Goal: Task Accomplishment & Management: Manage account settings

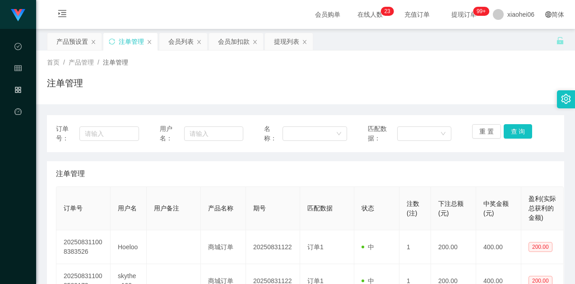
scroll to position [180, 0]
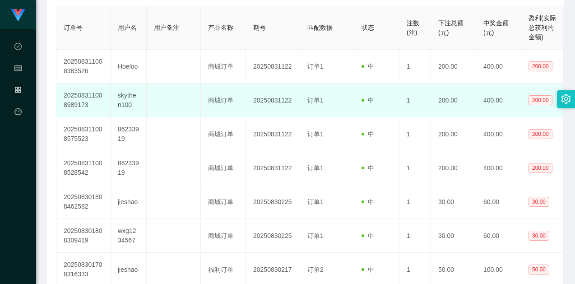
click at [147, 109] on td at bounding box center [174, 100] width 54 height 34
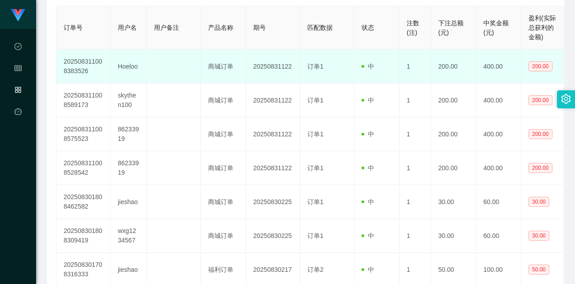
click at [125, 68] on td "Hoeloo" at bounding box center [129, 67] width 36 height 34
copy td "Hoeloo"
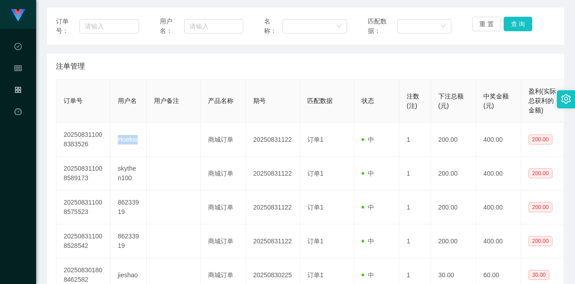
scroll to position [0, 0]
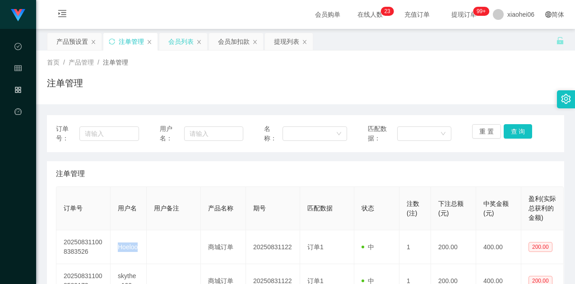
click at [178, 43] on div "会员列表" at bounding box center [180, 41] width 25 height 17
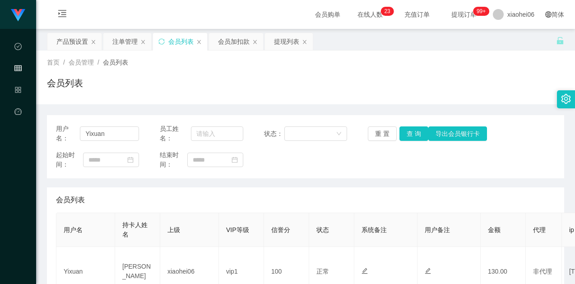
drag, startPoint x: 232, startPoint y: 41, endPoint x: 255, endPoint y: 52, distance: 25.2
click at [232, 41] on div "会员加扣款" at bounding box center [234, 41] width 32 height 17
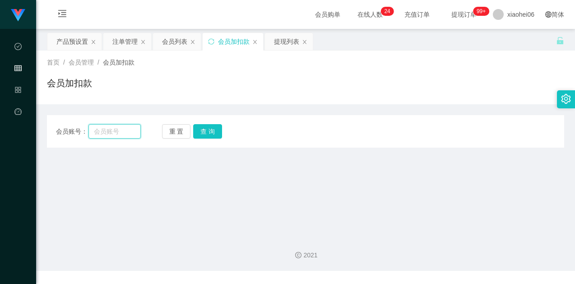
click at [129, 129] on input "text" at bounding box center [114, 131] width 52 height 14
paste input "Hoeloo"
type input "Hoeloo"
click at [210, 129] on button "查 询" at bounding box center [207, 131] width 29 height 14
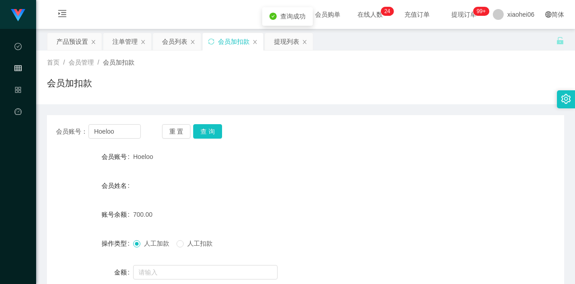
click at [259, 184] on div "会员姓名" at bounding box center [305, 185] width 517 height 18
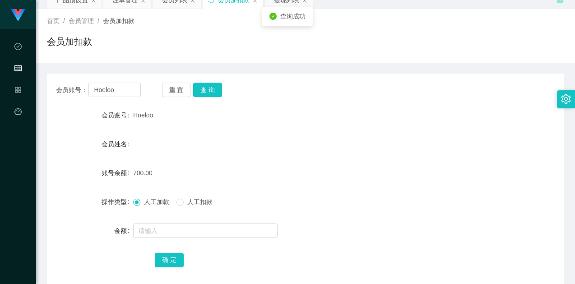
scroll to position [88, 0]
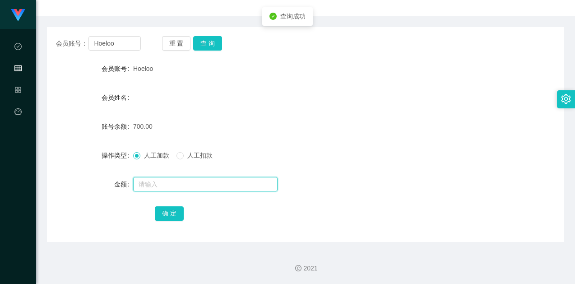
click at [198, 177] on input "text" at bounding box center [205, 184] width 144 height 14
type input "1500"
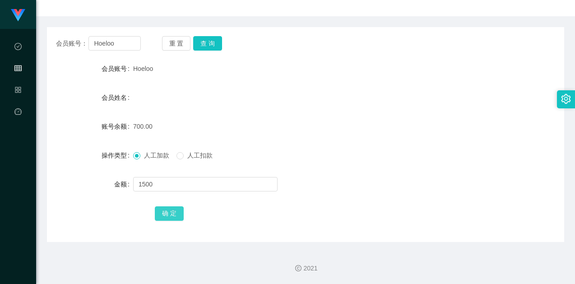
click at [166, 212] on button "确 定" at bounding box center [169, 213] width 29 height 14
click at [368, 119] on div "2200.00" at bounding box center [284, 126] width 302 height 18
click at [121, 37] on input "Hoeloo" at bounding box center [114, 43] width 52 height 14
drag, startPoint x: 327, startPoint y: 81, endPoint x: 500, endPoint y: 0, distance: 190.9
click at [329, 81] on form "会员账号 Hoeloo 会员姓名 账号余额 2200.00 操作类型 人工加款 人工扣款 金额 确 定" at bounding box center [305, 141] width 517 height 162
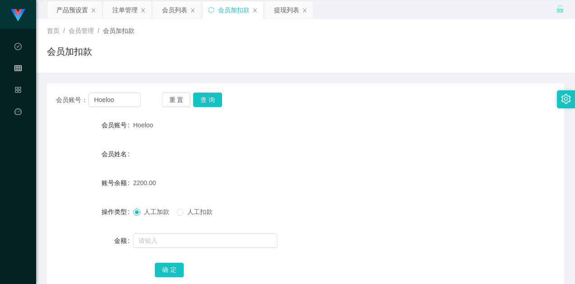
scroll to position [0, 0]
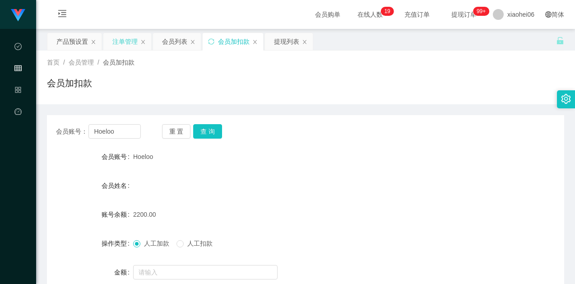
click at [124, 40] on div "注单管理" at bounding box center [124, 41] width 25 height 17
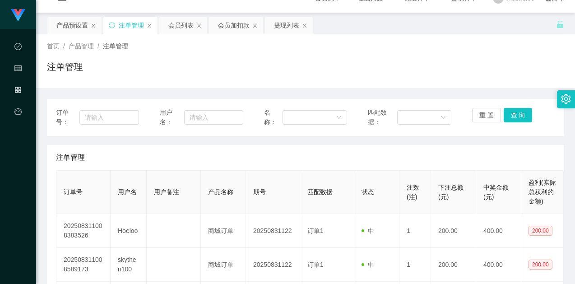
scroll to position [45, 0]
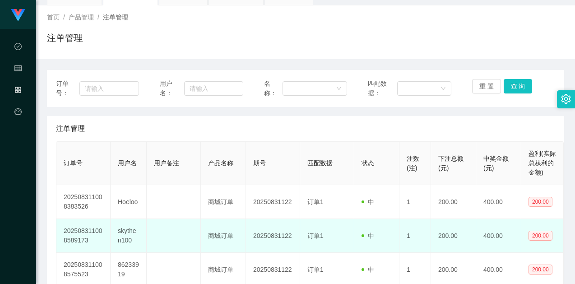
click at [129, 232] on td "skythen100" at bounding box center [129, 236] width 36 height 34
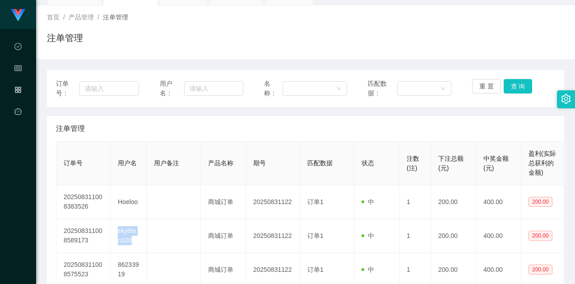
copy td "skythen100"
click at [310, 46] on div "注单管理" at bounding box center [305, 41] width 517 height 21
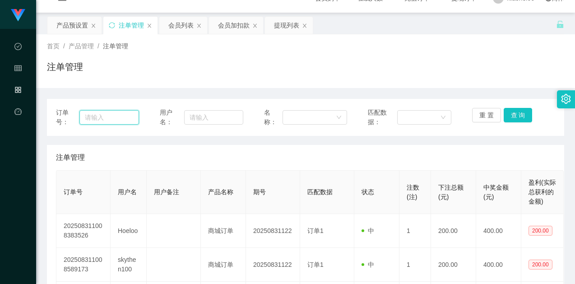
scroll to position [0, 0]
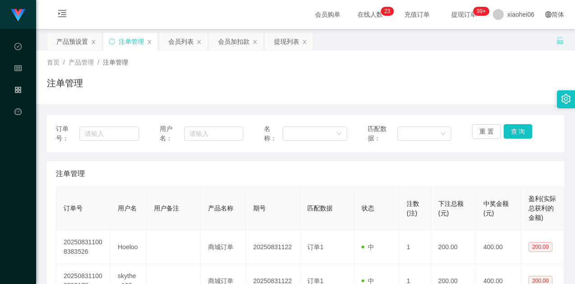
drag, startPoint x: 270, startPoint y: 85, endPoint x: 251, endPoint y: 65, distance: 27.1
click at [270, 85] on div "注单管理" at bounding box center [305, 86] width 517 height 21
click at [287, 81] on div "注单管理" at bounding box center [305, 86] width 517 height 21
click at [203, 136] on input "text" at bounding box center [213, 133] width 59 height 14
drag, startPoint x: 120, startPoint y: 132, endPoint x: 125, endPoint y: 133, distance: 5.6
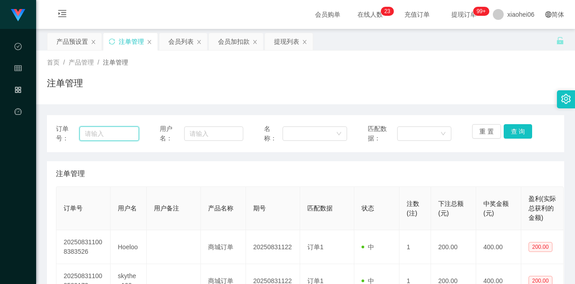
click at [120, 132] on input "text" at bounding box center [109, 133] width 60 height 14
click at [226, 134] on input "text" at bounding box center [213, 133] width 59 height 14
paste input "skythen100"
type input "skythen100"
click at [336, 86] on div "注单管理" at bounding box center [305, 86] width 517 height 21
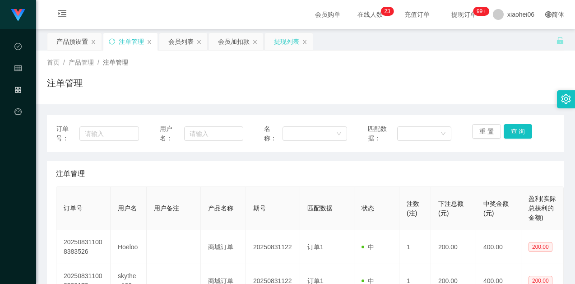
click at [278, 46] on div "提现列表" at bounding box center [286, 41] width 25 height 17
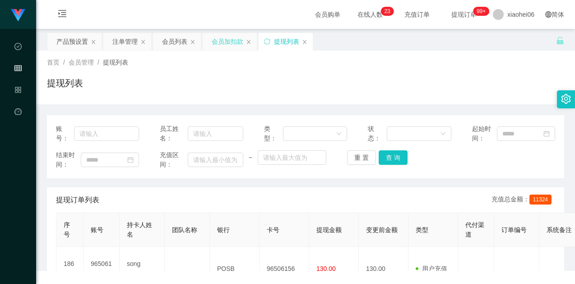
click at [221, 40] on div "会员加扣款" at bounding box center [228, 41] width 32 height 17
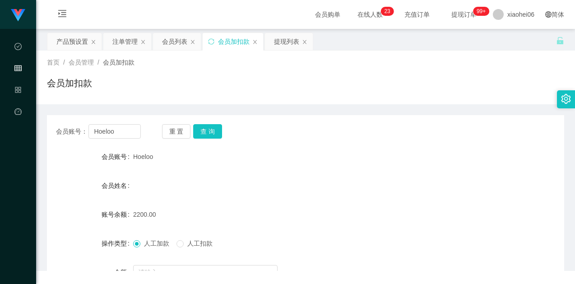
drag, startPoint x: 184, startPoint y: 102, endPoint x: 174, endPoint y: 107, distance: 11.3
click at [184, 102] on div "首页 / 会员管理 / 会员加扣款 / 会员加扣款" at bounding box center [305, 78] width 539 height 54
click at [111, 133] on input "Hoeloo" at bounding box center [114, 131] width 52 height 14
paste input "skythen100"
type input "skythen100"
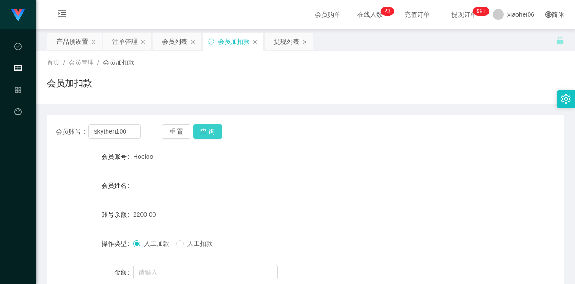
click at [206, 132] on button "查 询" at bounding box center [207, 131] width 29 height 14
click at [236, 177] on div "会员姓名" at bounding box center [305, 185] width 517 height 18
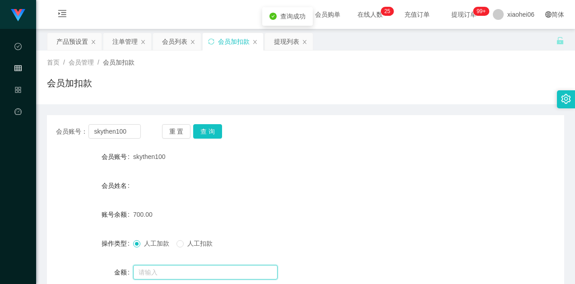
click at [173, 265] on input "text" at bounding box center [205, 272] width 144 height 14
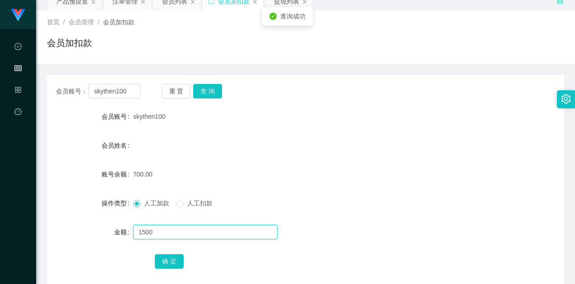
scroll to position [88, 0]
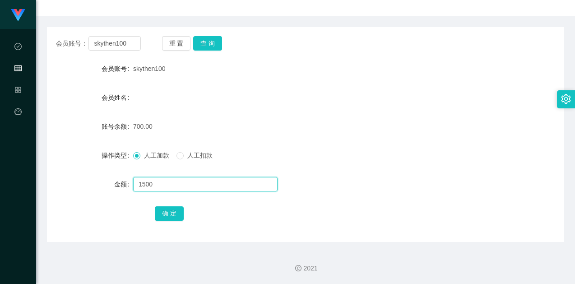
type input "1500"
click at [199, 221] on div "会员账号： skythen100 重 置 查 询 会员账号 skythen100 会员姓名 账号余额 700.00 操作类型 人工加款 人工扣款 金额 150…" at bounding box center [305, 134] width 517 height 215
drag, startPoint x: 362, startPoint y: 120, endPoint x: 377, endPoint y: 120, distance: 14.5
click at [364, 120] on div "700.00" at bounding box center [284, 126] width 302 height 18
click at [169, 210] on button "确 定" at bounding box center [169, 213] width 29 height 14
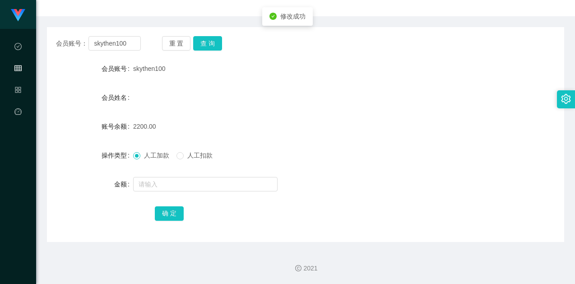
drag, startPoint x: 364, startPoint y: 143, endPoint x: 401, endPoint y: 115, distance: 46.4
click at [364, 143] on form "会员账号 skythen100 会员姓名 账号余额 2200.00 操作类型 人工加款 人工扣款 金额 确 定" at bounding box center [305, 141] width 517 height 162
click at [431, 90] on div "会员姓名" at bounding box center [305, 97] width 517 height 18
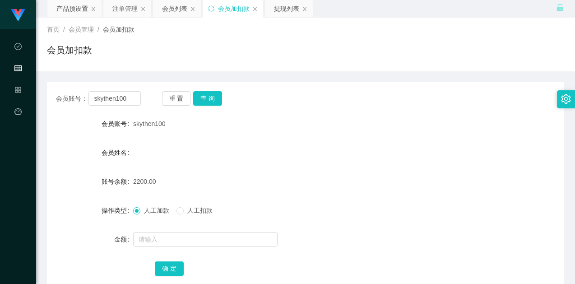
scroll to position [0, 0]
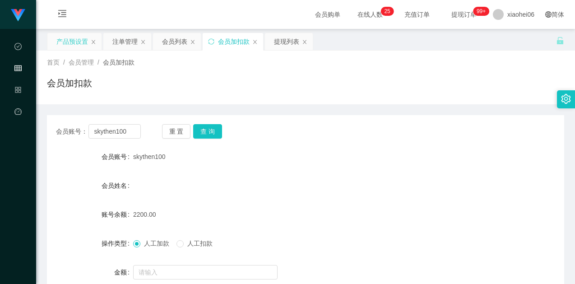
click at [69, 36] on div "产品预设置" at bounding box center [72, 41] width 32 height 17
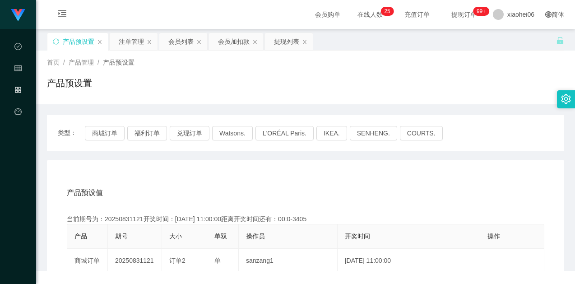
click at [340, 88] on div "产品预设置" at bounding box center [305, 86] width 517 height 21
click at [101, 135] on button "商城订单" at bounding box center [105, 133] width 40 height 14
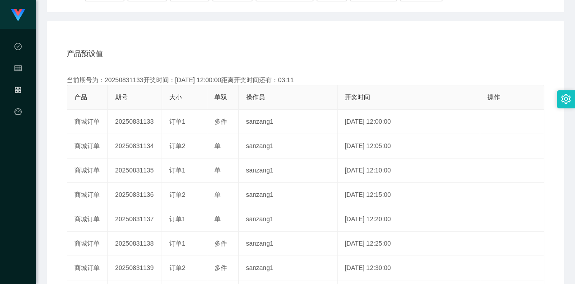
scroll to position [90, 0]
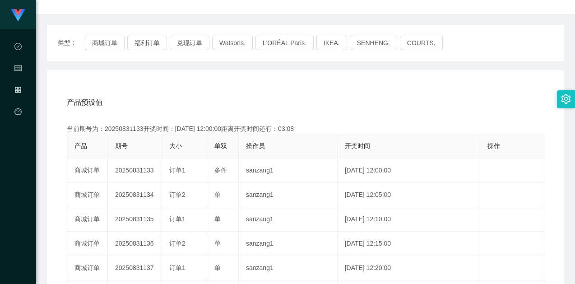
click at [209, 86] on div "产品预设值 添加期号 当前期号为：20250831133开奖时间：[DATE] 12:00:00距离开奖时间还有：03:08 产品 期号 大小 单双 操作员 …" at bounding box center [305, 256] width 517 height 372
click at [276, 91] on div "产品预设值 添加期号" at bounding box center [305, 102] width 477 height 25
click at [164, 105] on div "产品预设值 添加期号" at bounding box center [305, 102] width 477 height 25
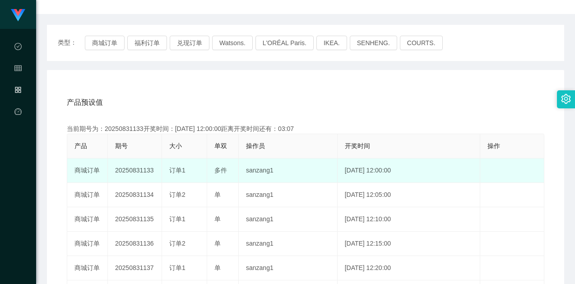
click at [133, 168] on td "20250831133" at bounding box center [135, 170] width 54 height 24
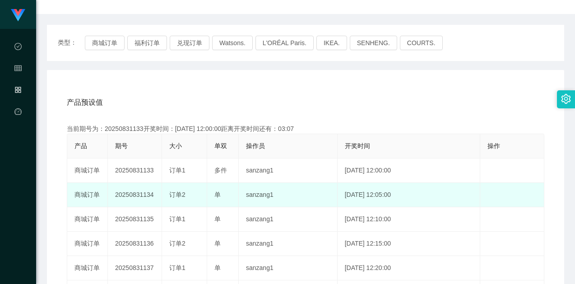
drag, startPoint x: 145, startPoint y: 190, endPoint x: 138, endPoint y: 195, distance: 8.4
click at [145, 190] on td "20250831134" at bounding box center [135, 195] width 54 height 24
click at [138, 195] on td "20250831134" at bounding box center [135, 195] width 54 height 24
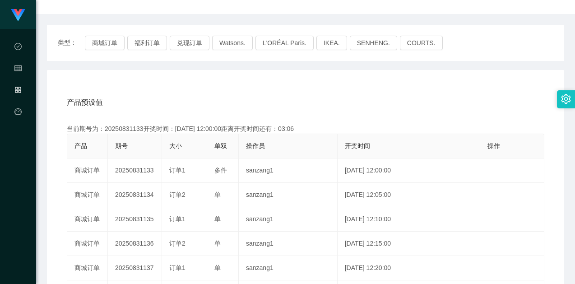
copy td "20250831134"
click at [421, 65] on div "类型： 商城订单 福利订单 兑现订单 Watsons. L'ORÉAL Paris. IKEA. [GEOGRAPHIC_DATA]. COURTS. 产品预…" at bounding box center [305, 233] width 517 height 417
drag, startPoint x: 259, startPoint y: 82, endPoint x: 263, endPoint y: 82, distance: 4.5
click at [259, 82] on div "产品预设值 添加期号 当前期号为：20250831133开奖时间：[DATE] 12:00:00距离开奖时间还有：02:25 产品 期号 大小 单双 操作员 …" at bounding box center [305, 256] width 517 height 372
click at [433, 97] on div "产品预设值 添加期号" at bounding box center [305, 102] width 477 height 25
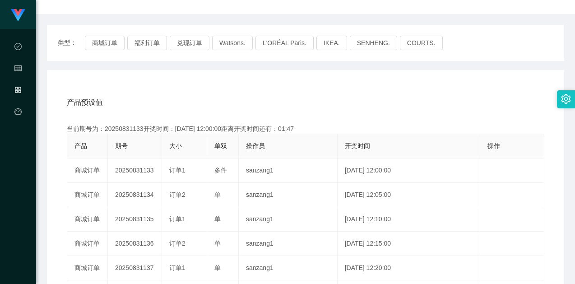
click at [283, 102] on div "产品预设值 添加期号" at bounding box center [305, 102] width 477 height 25
drag, startPoint x: 338, startPoint y: 77, endPoint x: 459, endPoint y: 36, distance: 127.8
click at [340, 77] on div "产品预设值 添加期号 当前期号为：20250831133开奖时间：[DATE] 12:00:00距离开奖时间还有：01:46 产品 期号 大小 单双 操作员 …" at bounding box center [305, 256] width 517 height 372
click at [335, 99] on div "产品预设值 添加期号" at bounding box center [305, 102] width 477 height 25
click at [337, 109] on div "产品预设值 添加期号" at bounding box center [305, 102] width 477 height 25
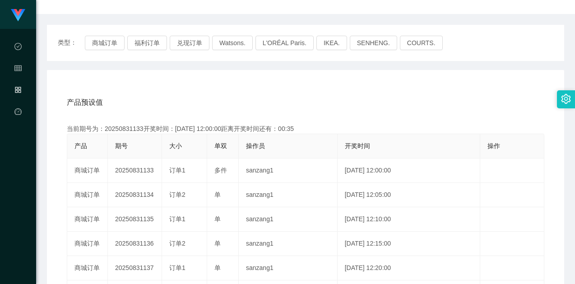
drag, startPoint x: 407, startPoint y: 104, endPoint x: 473, endPoint y: 67, distance: 75.1
click at [407, 104] on div "产品预设值 添加期号" at bounding box center [305, 102] width 477 height 25
click at [303, 111] on div "产品预设值 添加期号" at bounding box center [305, 102] width 477 height 25
click at [187, 82] on div "产品预设值 添加期号 当前期号为：20250831133开奖时间：[DATE] 12:00:00距离开奖时间还有：00:25 产品 期号 大小 单双 操作员 …" at bounding box center [305, 256] width 517 height 372
click at [207, 96] on div "产品预设值 添加期号" at bounding box center [305, 102] width 477 height 25
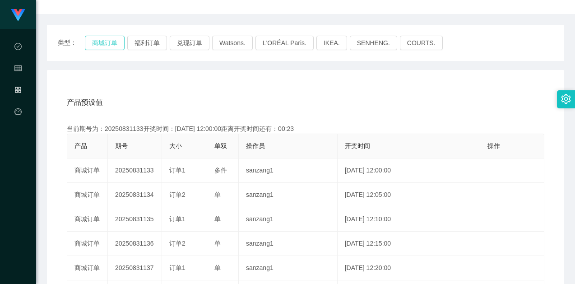
click at [107, 45] on button "商城订单" at bounding box center [105, 43] width 40 height 14
click at [261, 89] on div "产品预设值 添加期号 当前期号为：20250831133开奖时间：[DATE] 12:00:00距离开奖时间还有： 产品 期号 大小 单双 操作员 开奖时间 …" at bounding box center [305, 256] width 517 height 372
click at [306, 92] on div "产品预设值 添加期号" at bounding box center [305, 102] width 477 height 25
click at [304, 90] on div "产品预设值 添加期号" at bounding box center [305, 102] width 477 height 25
click at [259, 98] on div "产品预设值 添加期号" at bounding box center [305, 102] width 477 height 25
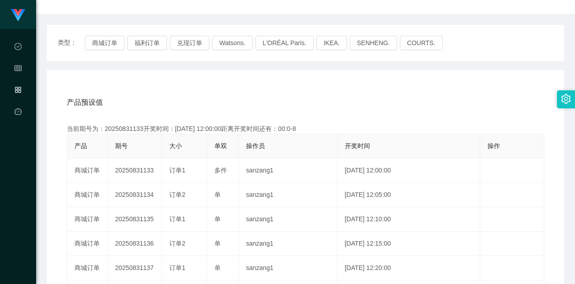
drag, startPoint x: 365, startPoint y: 99, endPoint x: 372, endPoint y: 101, distance: 6.6
click at [367, 99] on div "产品预设值 添加期号" at bounding box center [305, 102] width 477 height 25
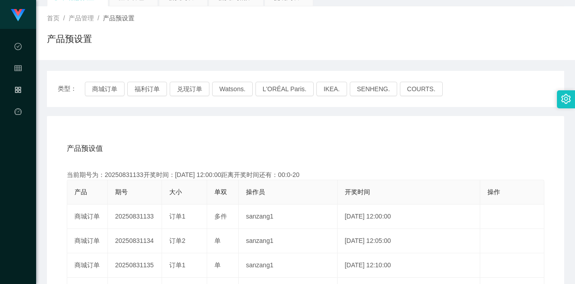
scroll to position [0, 0]
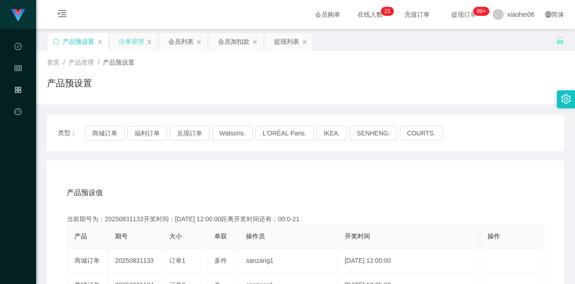
click at [122, 38] on div "注单管理" at bounding box center [131, 41] width 25 height 17
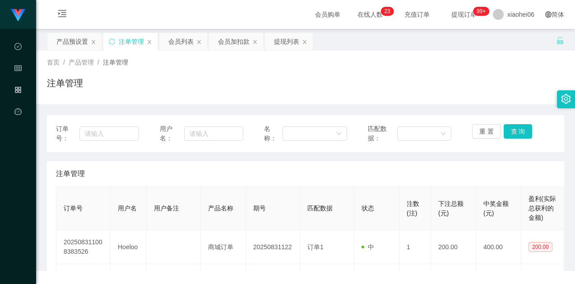
click at [361, 85] on div "注单管理" at bounding box center [305, 86] width 517 height 21
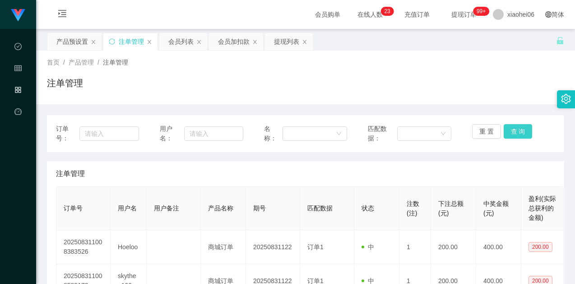
click at [514, 132] on button "查 询" at bounding box center [517, 131] width 29 height 14
click at [461, 173] on div "注单管理" at bounding box center [305, 173] width 499 height 25
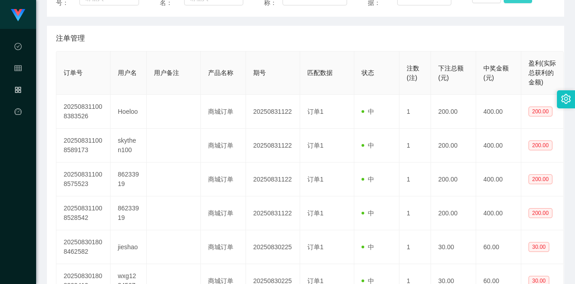
scroll to position [45, 0]
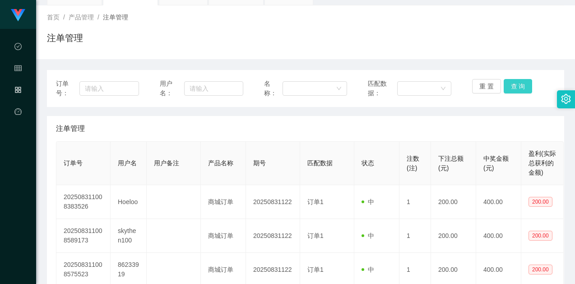
click at [505, 82] on button "查 询" at bounding box center [517, 86] width 29 height 14
click at [500, 44] on div "注单管理" at bounding box center [305, 41] width 517 height 21
drag, startPoint x: 465, startPoint y: 118, endPoint x: 494, endPoint y: 97, distance: 35.7
click at [466, 118] on div "注单管理" at bounding box center [305, 128] width 499 height 25
click at [496, 88] on button "重 置" at bounding box center [486, 86] width 29 height 14
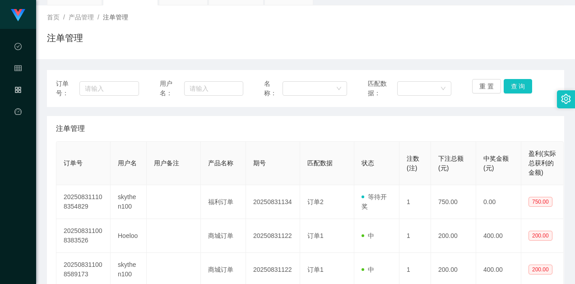
click at [357, 134] on div "注单管理" at bounding box center [305, 128] width 499 height 25
click at [509, 86] on button "查 询" at bounding box center [517, 86] width 29 height 14
click at [457, 127] on div "注单管理" at bounding box center [305, 128] width 499 height 25
click at [511, 86] on button "查 询" at bounding box center [517, 86] width 29 height 14
click at [511, 86] on div "重 置 查 询" at bounding box center [513, 88] width 83 height 19
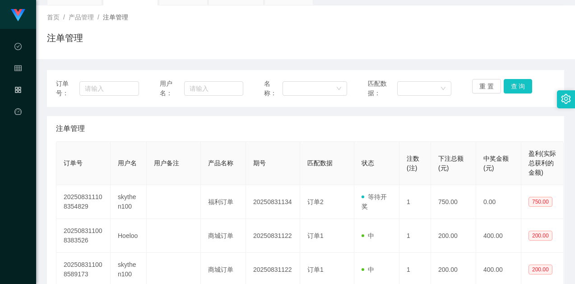
click at [493, 48] on div "注单管理" at bounding box center [305, 41] width 517 height 21
click at [493, 90] on button "重 置" at bounding box center [486, 86] width 29 height 14
click at [484, 85] on button "重 置" at bounding box center [486, 86] width 29 height 14
click at [517, 73] on div "订单号： 用户名： 名称： 匹配数据： 重 置 查 询" at bounding box center [305, 88] width 517 height 37
click at [524, 90] on button "查 询" at bounding box center [517, 86] width 29 height 14
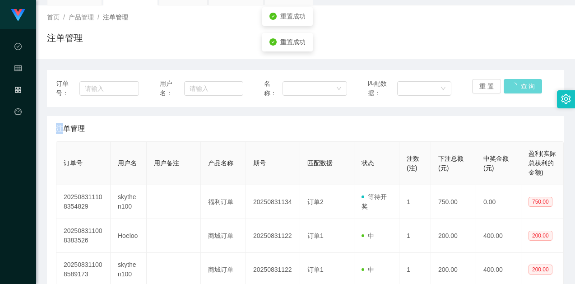
click at [524, 90] on div "重 置 查 询" at bounding box center [513, 88] width 83 height 19
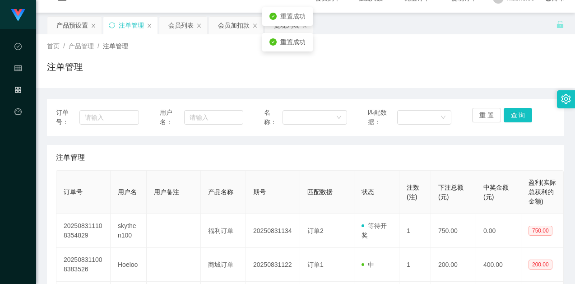
scroll to position [0, 0]
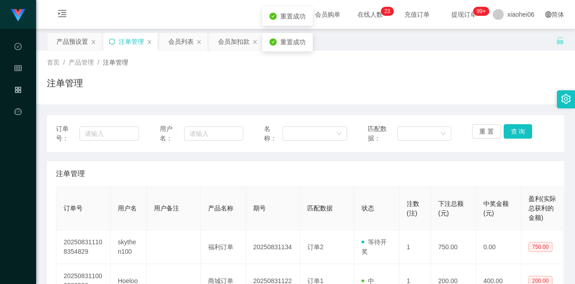
click at [112, 41] on icon "图标: sync" at bounding box center [112, 41] width 6 height 6
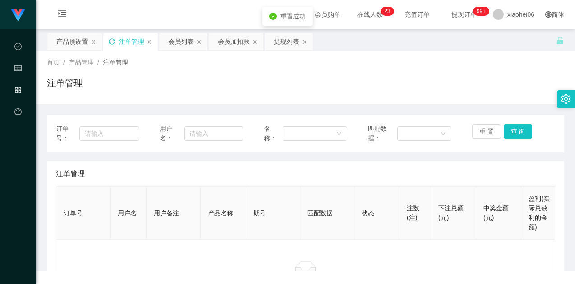
drag, startPoint x: 347, startPoint y: 58, endPoint x: 353, endPoint y: 74, distance: 16.8
click at [347, 59] on main "关闭左侧 关闭右侧 关闭其它 刷新页面 产品预设置 注单管理 会员列表 会员加扣款 提现列表 首页 / 产品管理 / 注单管理 / 注单管理 订单号： 用户名…" at bounding box center [305, 129] width 539 height 200
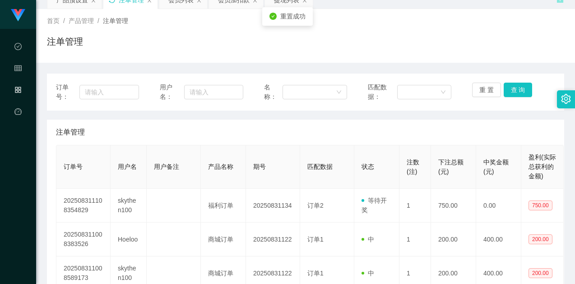
scroll to position [90, 0]
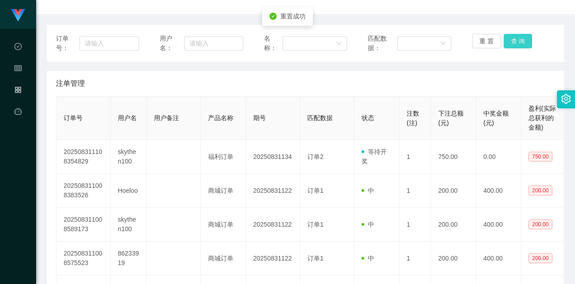
click at [509, 42] on button "查 询" at bounding box center [517, 41] width 29 height 14
click at [511, 41] on div "重 置 查 询" at bounding box center [513, 43] width 83 height 19
drag, startPoint x: 484, startPoint y: 76, endPoint x: 491, endPoint y: 63, distance: 14.9
click at [484, 76] on div "注单管理" at bounding box center [305, 83] width 499 height 25
drag, startPoint x: 504, startPoint y: 1, endPoint x: 509, endPoint y: 0, distance: 5.1
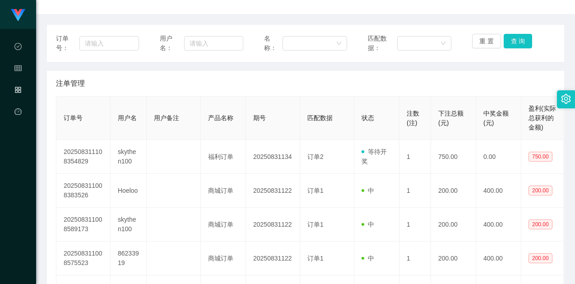
click at [510, 37] on button "查 询" at bounding box center [517, 41] width 29 height 14
click at [509, 42] on button "查 询" at bounding box center [517, 41] width 29 height 14
click at [509, 42] on div "重 置 查 询" at bounding box center [513, 43] width 83 height 19
drag, startPoint x: 355, startPoint y: 68, endPoint x: 355, endPoint y: 91, distance: 23.0
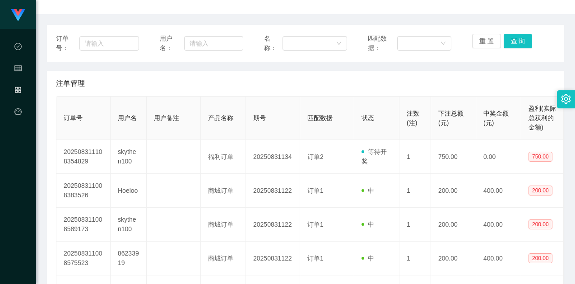
click at [355, 68] on div "订单号： 用户名： 名称： 匹配数据： 重 置 查 询 注单管理 订单号 用户名 用户备注 产品名称 期号 匹配数据 状态 注数(注) 下注总额(元) 中奖金…" at bounding box center [305, 266] width 517 height 482
click at [509, 37] on button "查 询" at bounding box center [517, 41] width 29 height 14
click at [463, 70] on div "订单号： 用户名： 名称： 匹配数据： 重 置 查 询 注单管理 订单号 用户名 用户备注 产品名称 期号 匹配数据 状态 注数(注) 下注总额(元) 中奖金…" at bounding box center [305, 266] width 517 height 482
click at [504, 40] on button "查 询" at bounding box center [517, 41] width 29 height 14
click at [504, 40] on div "重 置 查 询" at bounding box center [513, 43] width 83 height 19
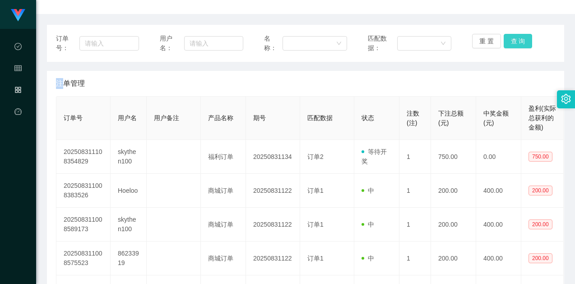
click at [510, 36] on button "查 询" at bounding box center [517, 41] width 29 height 14
click at [511, 36] on div "重 置 查 询" at bounding box center [513, 43] width 83 height 19
click at [486, 65] on div "订单号： 用户名： 名称： 匹配数据： 重 置 查 询 注单管理 订单号 用户名 用户备注 产品名称 期号 匹配数据 状态 注数(注) 下注总额(元) 中奖金…" at bounding box center [305, 266] width 517 height 482
drag, startPoint x: 524, startPoint y: 10, endPoint x: 533, endPoint y: 0, distance: 13.4
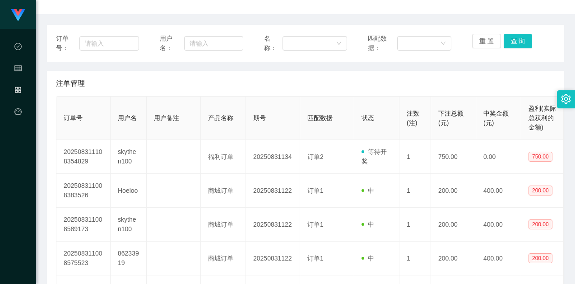
click at [438, 87] on div "注单管理" at bounding box center [305, 83] width 499 height 25
drag, startPoint x: 506, startPoint y: 41, endPoint x: 504, endPoint y: 46, distance: 4.9
click at [506, 41] on button "查 询" at bounding box center [517, 41] width 29 height 14
click at [415, 79] on div "注单管理" at bounding box center [305, 83] width 499 height 25
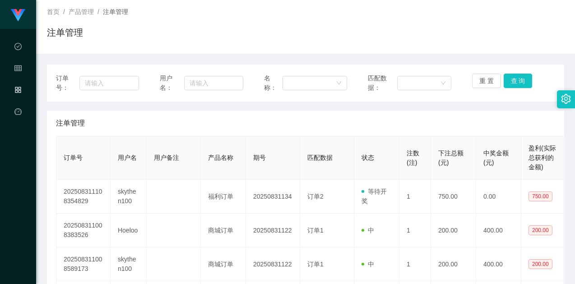
scroll to position [0, 0]
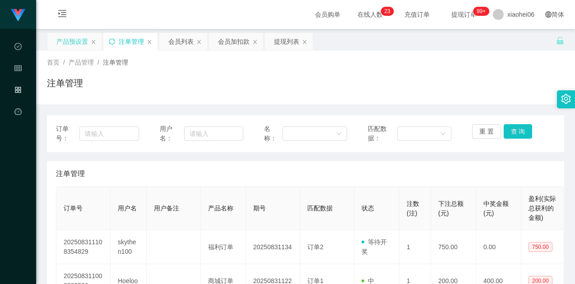
click at [56, 45] on div "产品预设置" at bounding box center [72, 41] width 32 height 17
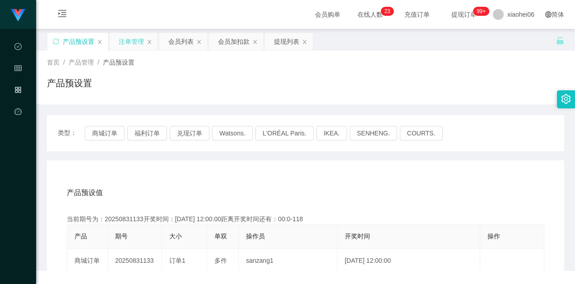
click at [273, 66] on div "首页 / 产品管理 / 产品预设置 /" at bounding box center [305, 62] width 517 height 9
click at [277, 75] on div "首页 / 产品管理 / 产品预设置 / 产品预设置" at bounding box center [305, 77] width 517 height 39
click at [97, 134] on button "商城订单" at bounding box center [105, 133] width 40 height 14
drag, startPoint x: 217, startPoint y: 159, endPoint x: 194, endPoint y: 154, distance: 23.4
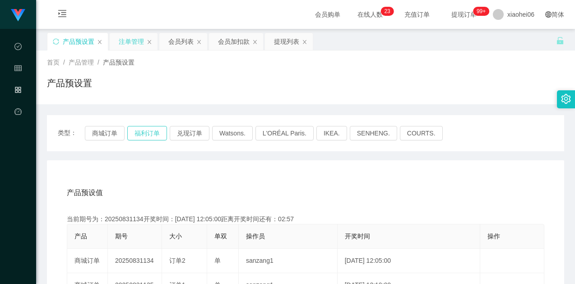
drag, startPoint x: 143, startPoint y: 129, endPoint x: 148, endPoint y: 131, distance: 5.9
click at [143, 129] on button "福利订单" at bounding box center [147, 133] width 40 height 14
drag, startPoint x: 186, startPoint y: 162, endPoint x: 194, endPoint y: 164, distance: 8.2
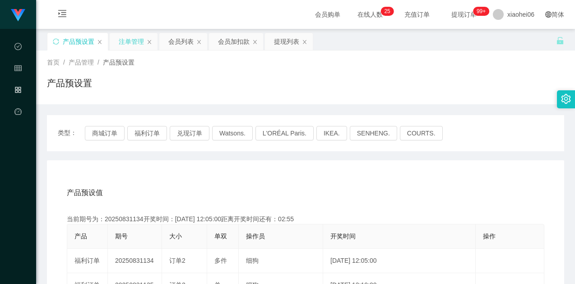
drag, startPoint x: 457, startPoint y: 62, endPoint x: 513, endPoint y: 0, distance: 83.3
click at [458, 62] on div "首页 / 产品管理 / 产品预设置 /" at bounding box center [305, 62] width 517 height 9
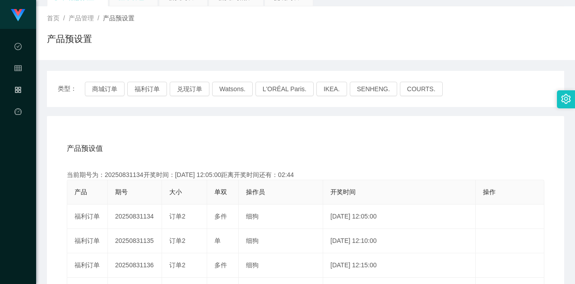
scroll to position [90, 0]
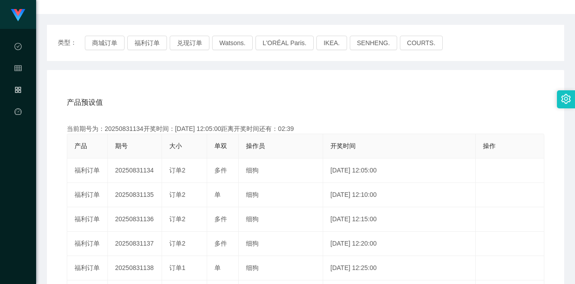
click at [185, 105] on div "产品预设值 添加期号" at bounding box center [305, 102] width 477 height 25
click at [141, 42] on button "福利订单" at bounding box center [147, 43] width 40 height 14
click at [184, 88] on div "产品预设值 添加期号 当前期号为：20250831134开奖时间：[DATE] 12:05:00距离开奖时间还有： 产品 期号 大小 单双 操作员 开奖时间 …" at bounding box center [305, 256] width 517 height 372
click at [261, 90] on div "产品预设值 添加期号" at bounding box center [305, 102] width 477 height 25
drag, startPoint x: 291, startPoint y: 86, endPoint x: 361, endPoint y: 60, distance: 74.5
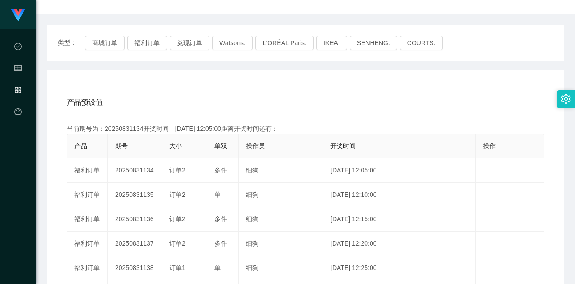
click at [291, 86] on div "产品预设值 添加期号 当前期号为：20250831134开奖时间：[DATE] 12:05:00距离开奖时间还有： 产品 期号 大小 单双 操作员 开奖时间 …" at bounding box center [305, 256] width 517 height 372
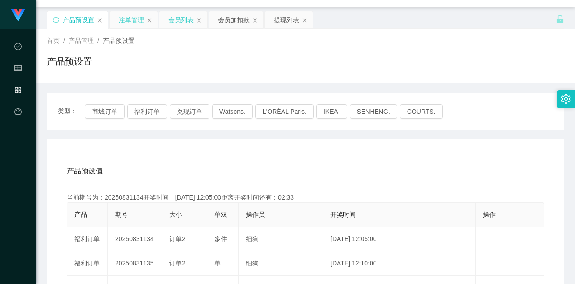
scroll to position [0, 0]
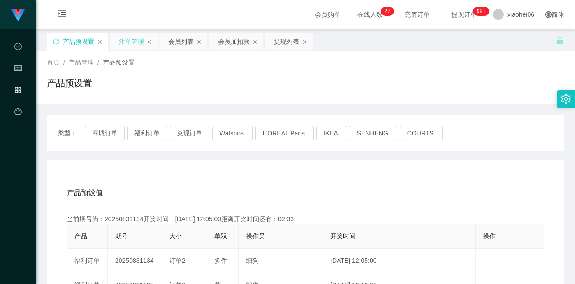
click at [140, 43] on div "注单管理" at bounding box center [131, 41] width 25 height 17
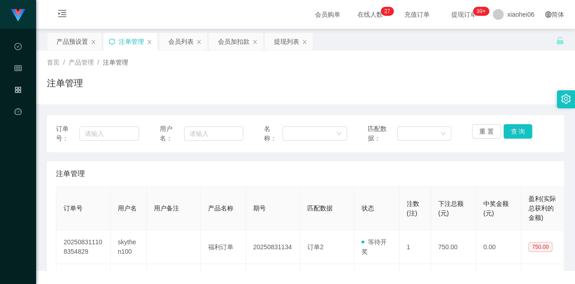
drag, startPoint x: 299, startPoint y: 76, endPoint x: 428, endPoint y: 107, distance: 133.2
click at [300, 76] on div "首页 / 产品管理 / 注单管理 / 注单管理" at bounding box center [305, 77] width 517 height 39
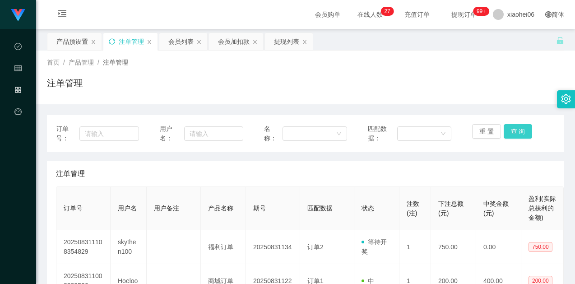
click at [504, 129] on button "查 询" at bounding box center [517, 131] width 29 height 14
drag, startPoint x: 506, startPoint y: 157, endPoint x: 502, endPoint y: 163, distance: 6.7
drag, startPoint x: 515, startPoint y: 136, endPoint x: 511, endPoint y: 131, distance: 6.4
click at [515, 136] on button "查 询" at bounding box center [517, 131] width 29 height 14
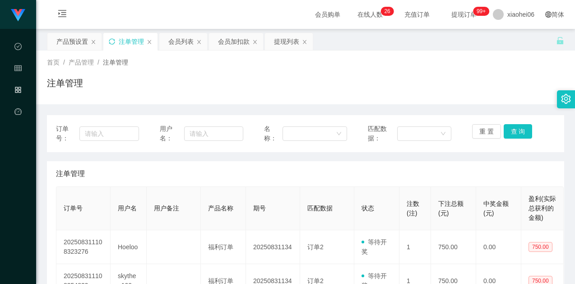
click at [497, 81] on div "注单管理" at bounding box center [305, 86] width 517 height 21
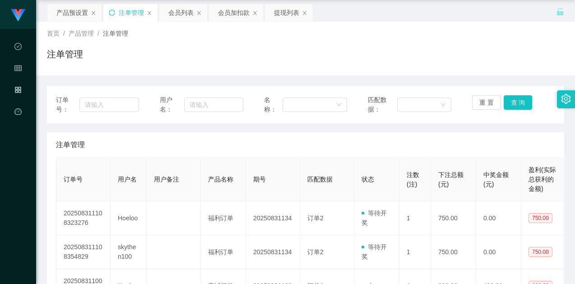
scroll to position [45, 0]
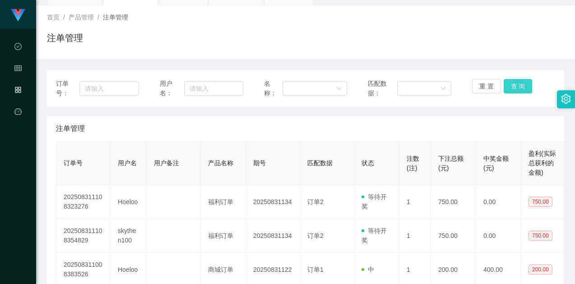
click at [514, 85] on button "查 询" at bounding box center [517, 86] width 29 height 14
click at [442, 132] on div "注单管理" at bounding box center [305, 128] width 499 height 25
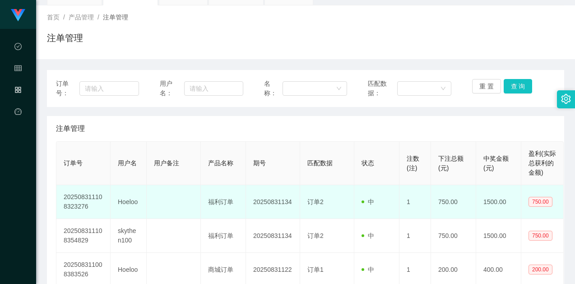
click at [129, 198] on td "Hoeloo" at bounding box center [129, 202] width 36 height 34
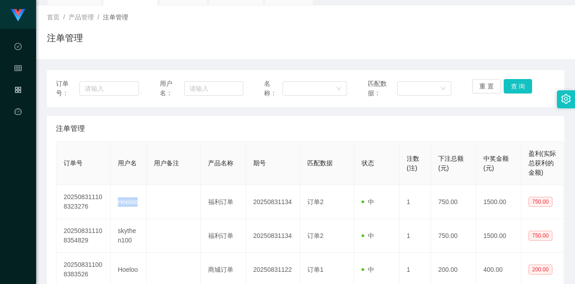
copy td "Hoeloo"
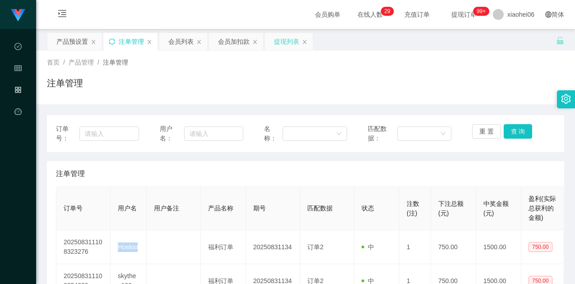
click at [273, 36] on div "提现列表" at bounding box center [289, 41] width 48 height 17
click at [220, 37] on div "会员加扣款" at bounding box center [234, 41] width 32 height 17
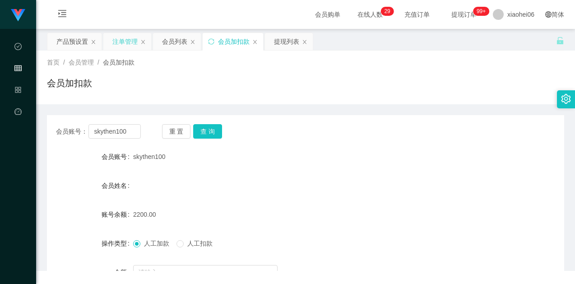
drag, startPoint x: 218, startPoint y: 84, endPoint x: 215, endPoint y: 106, distance: 21.5
click at [219, 85] on div "会员加扣款" at bounding box center [305, 86] width 517 height 21
click at [207, 127] on button "查 询" at bounding box center [207, 131] width 29 height 14
click at [250, 141] on div "会员账号： skythen100 重 置 查 询 会员账号 skythen100 会员姓名 账号余额 2950.00 操作类型 人工加款 人工扣款 金额 确 定" at bounding box center [305, 222] width 517 height 215
click at [132, 214] on div "账号余额 2950.00" at bounding box center [305, 214] width 517 height 18
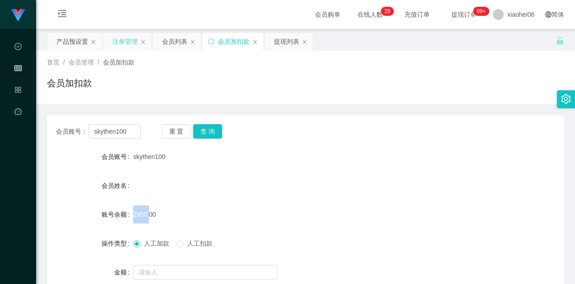
copy div "账号余额 2950"
